Goal: Find specific page/section: Find specific page/section

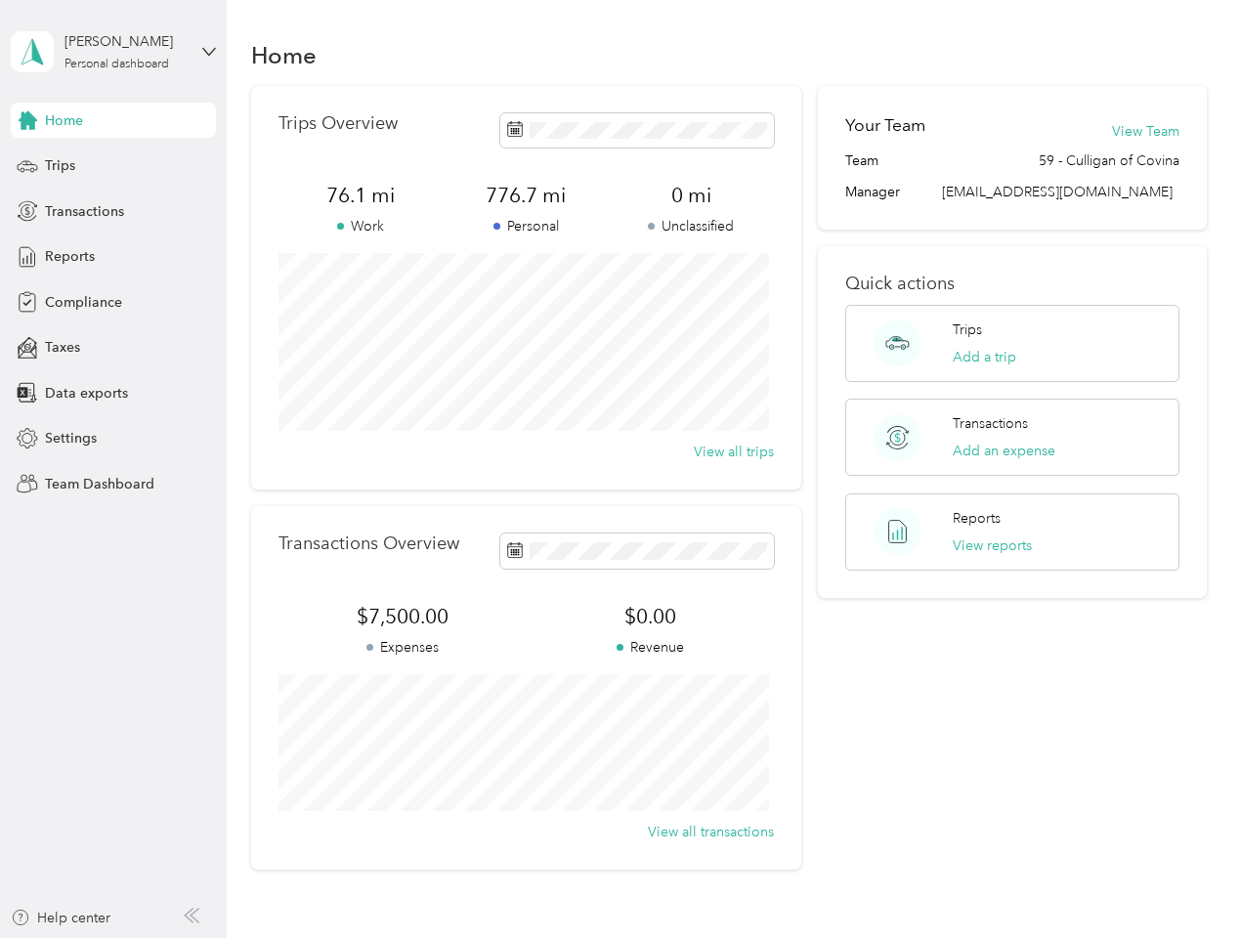
click at [619, 469] on div "Trips Overview 76.1 mi Work 776.7 mi Personal 0 mi Unclassified View all trips" at bounding box center [526, 287] width 550 height 403
click at [113, 52] on div "[PERSON_NAME]" at bounding box center [125, 41] width 122 height 21
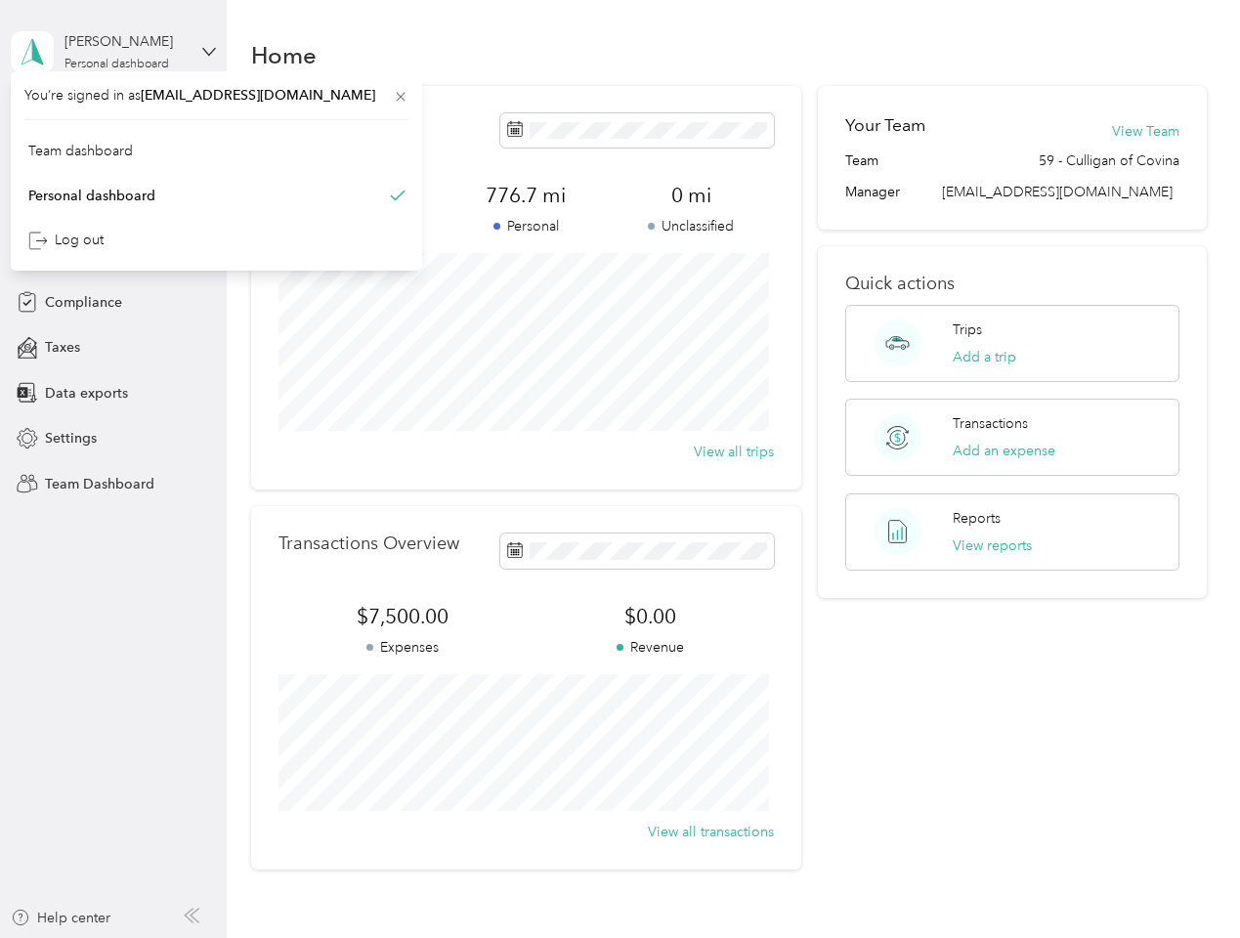
click at [113, 120] on div "You’re signed in as [EMAIL_ADDRESS][DOMAIN_NAME] Team dashboard Personal dashbo…" at bounding box center [216, 170] width 411 height 199
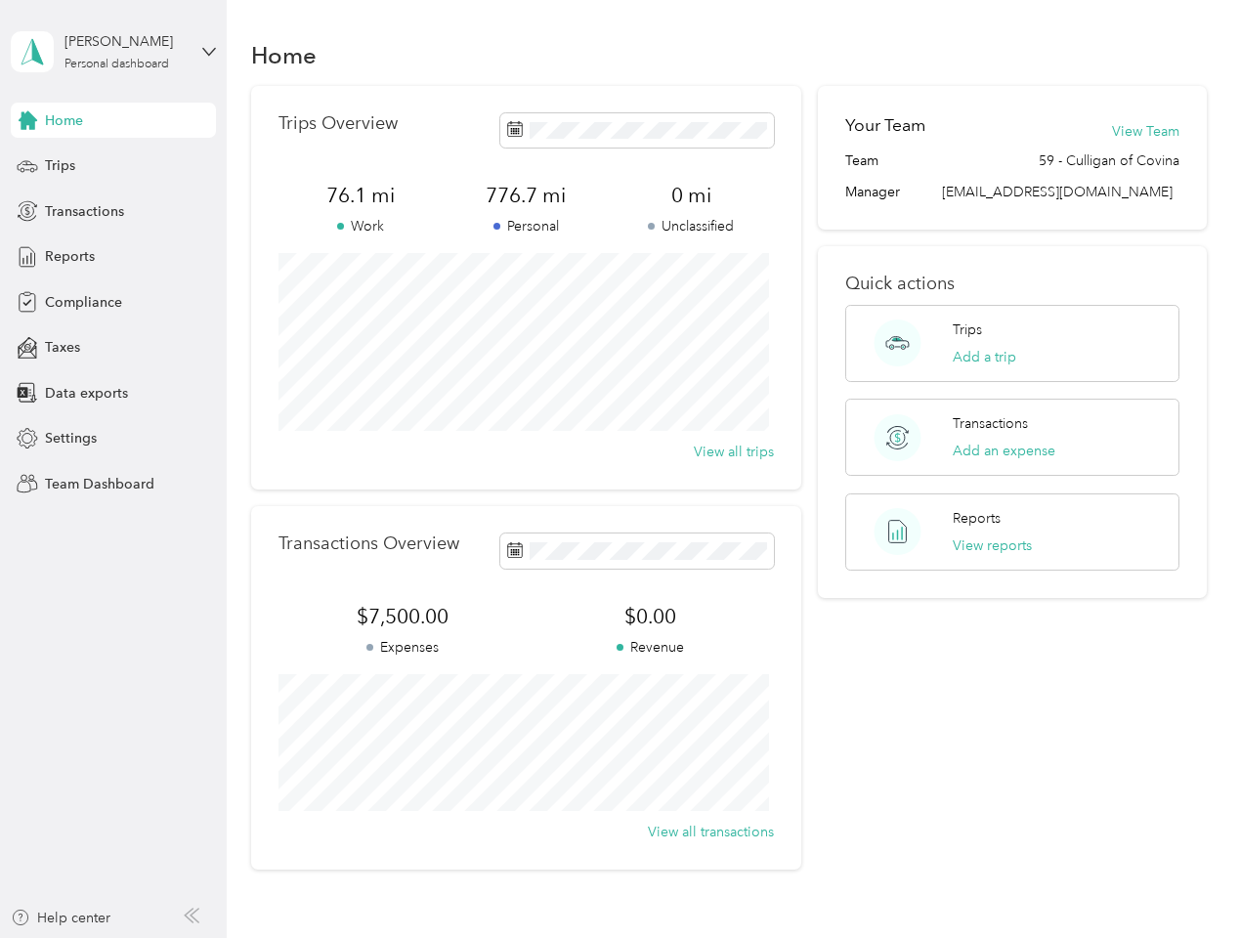
click at [27, 120] on div "You’re signed in as [EMAIL_ADDRESS][DOMAIN_NAME] Team dashboard Personal dashbo…" at bounding box center [216, 170] width 411 height 199
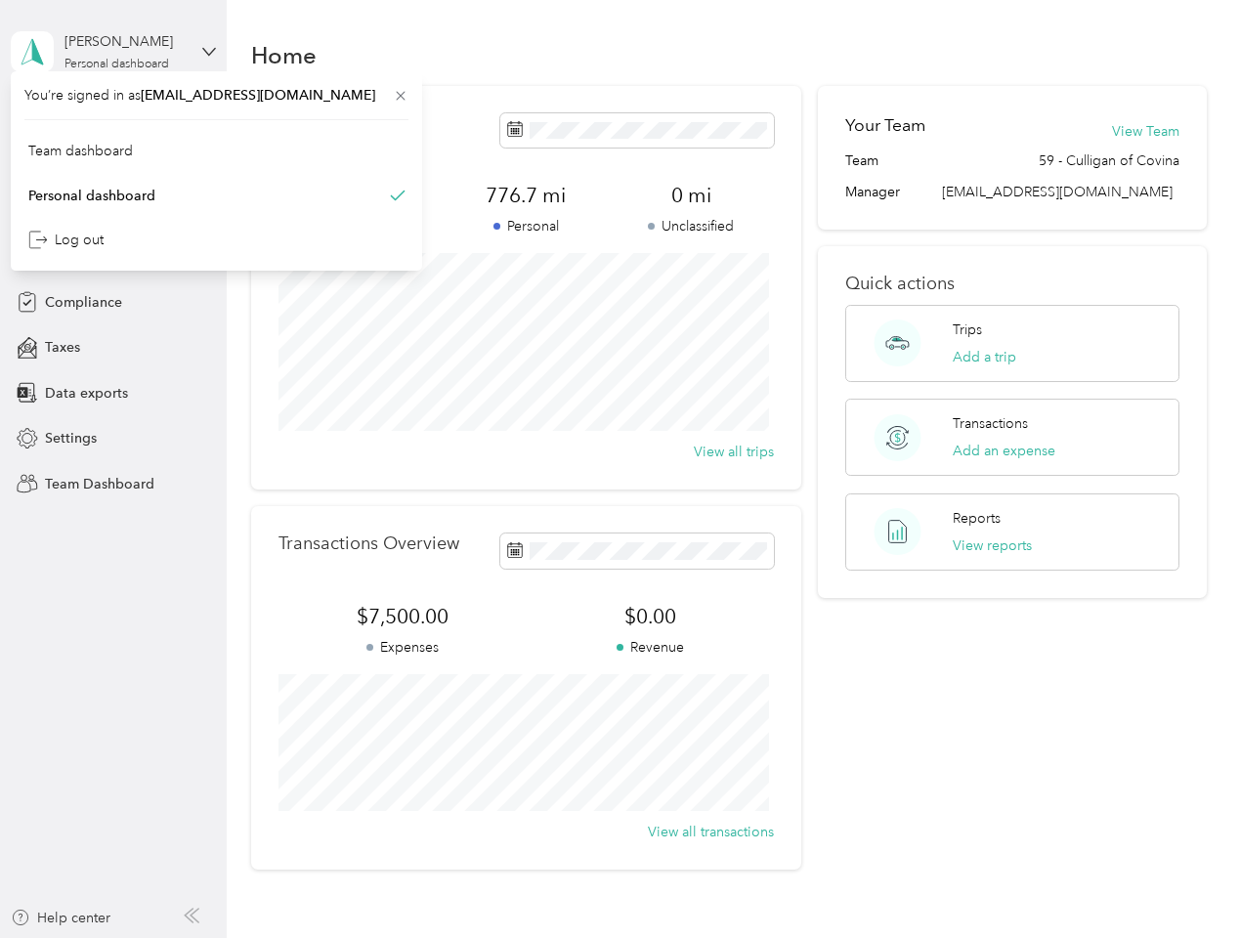
click at [113, 166] on div "Trips" at bounding box center [113, 165] width 205 height 35
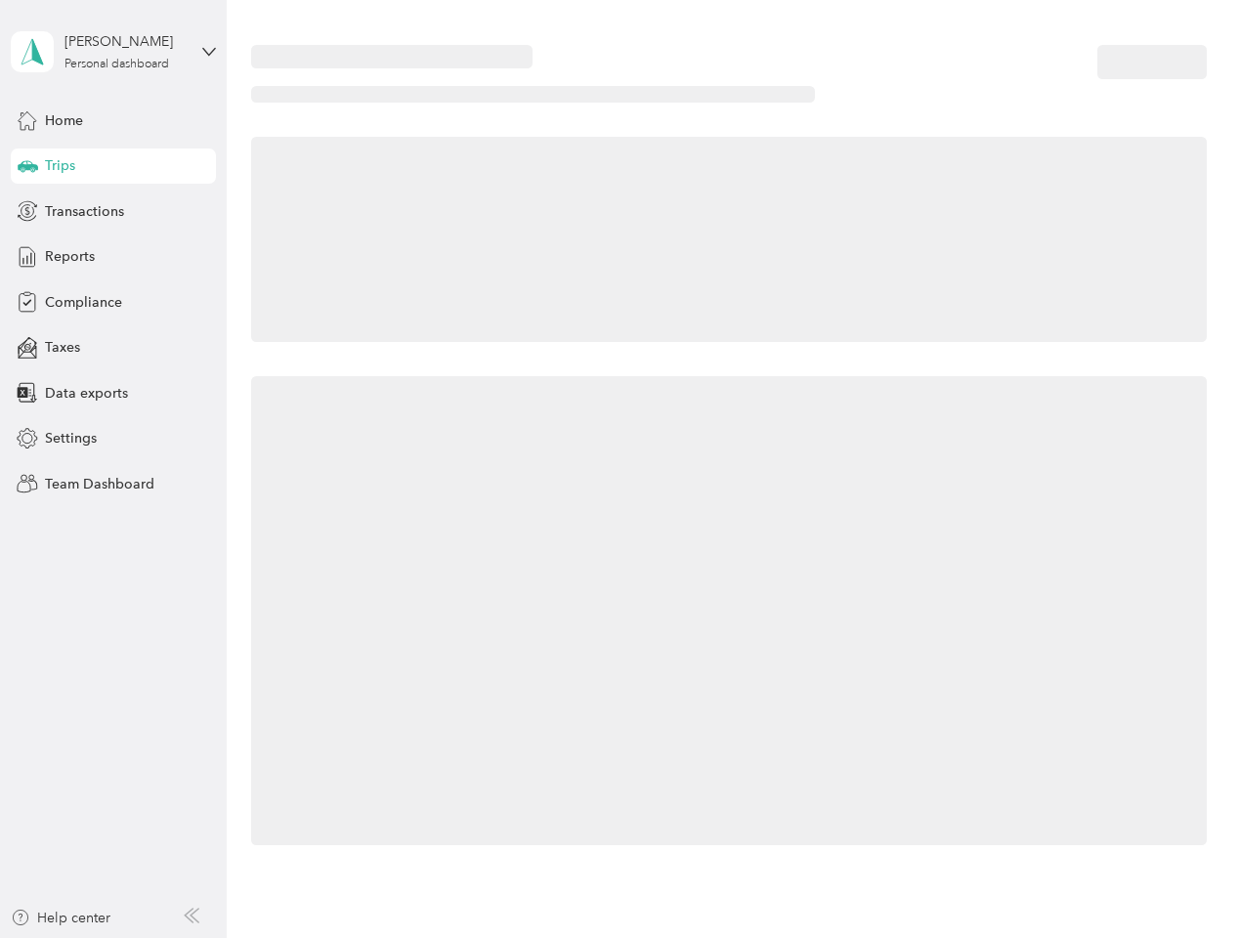
click at [27, 166] on icon at bounding box center [28, 165] width 21 height 10
